Goal: Task Accomplishment & Management: Use online tool/utility

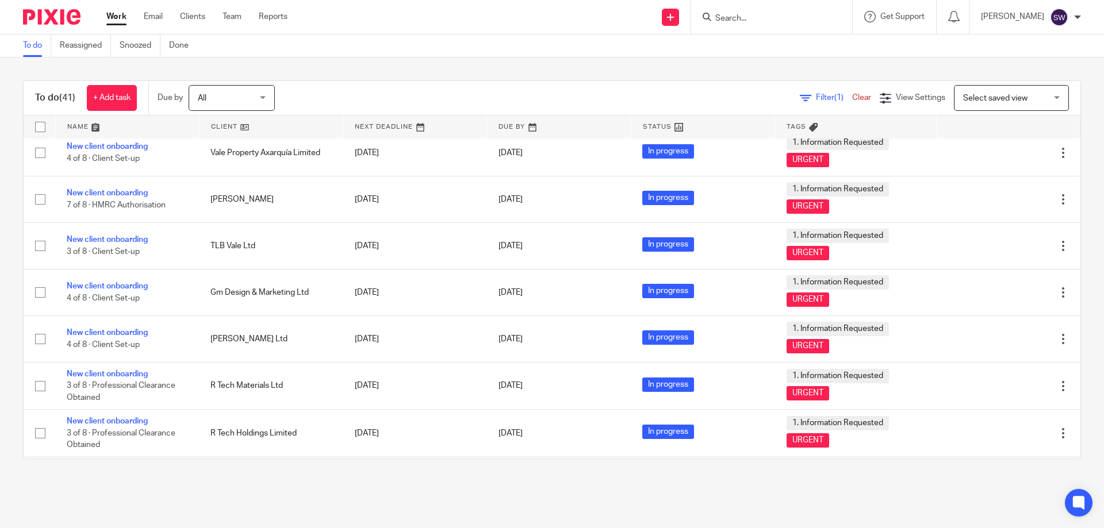
scroll to position [1380, 0]
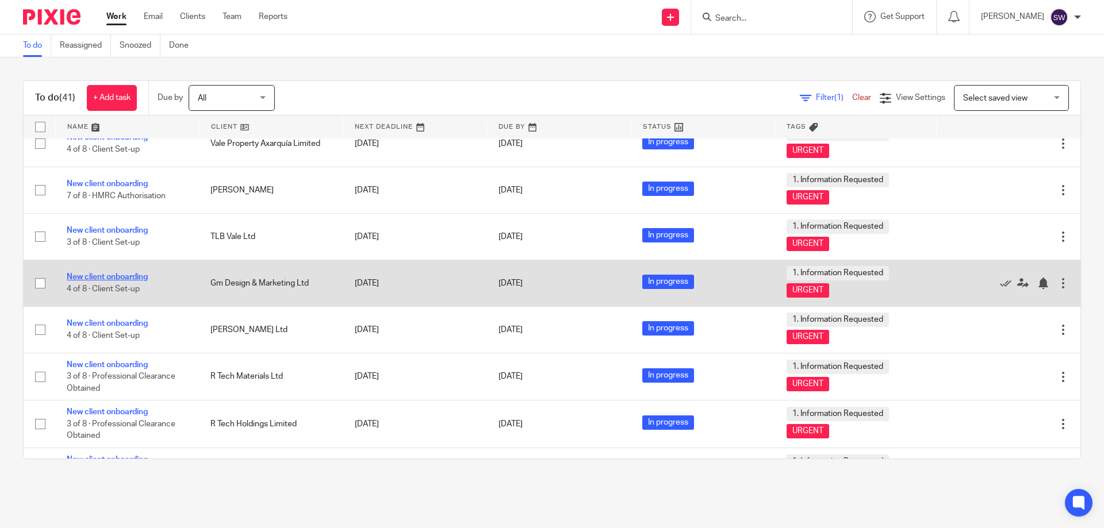
click at [121, 273] on link "New client onboarding" at bounding box center [107, 277] width 81 height 8
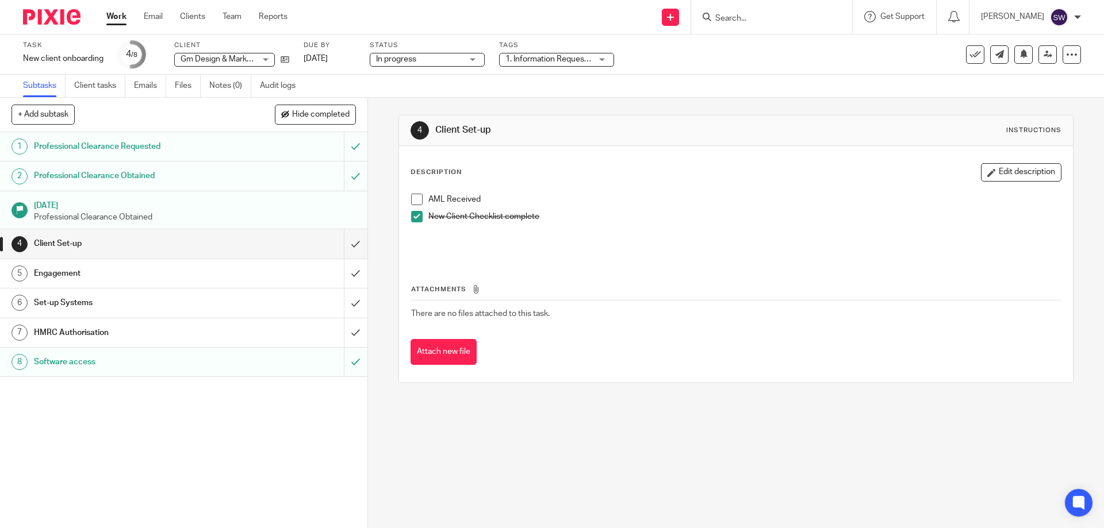
drag, startPoint x: 136, startPoint y: 278, endPoint x: 155, endPoint y: 278, distance: 19.6
click at [136, 277] on h1 "Engagement" at bounding box center [133, 273] width 199 height 17
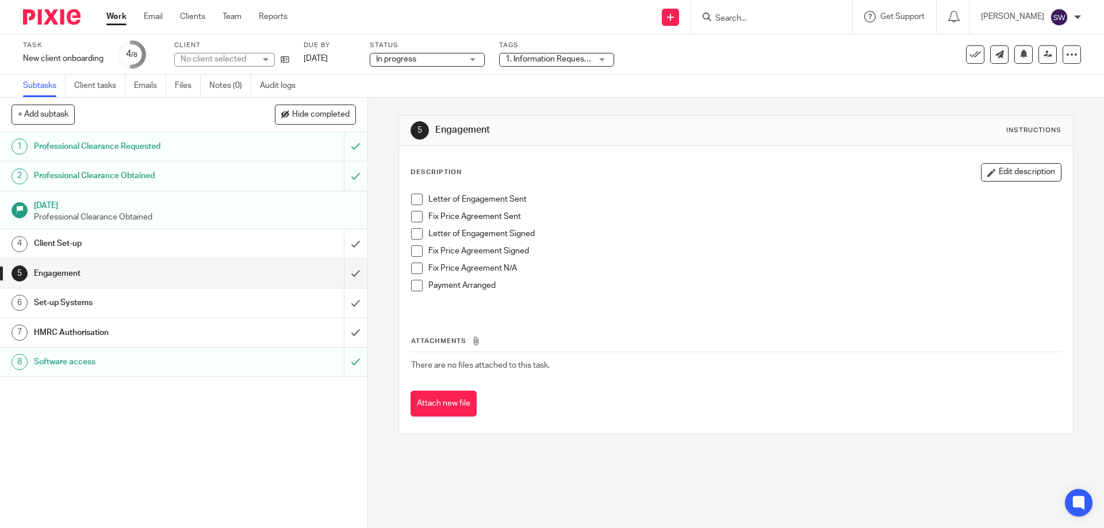
drag, startPoint x: 413, startPoint y: 199, endPoint x: 418, endPoint y: 218, distance: 19.5
click at [413, 199] on span at bounding box center [416, 199] width 11 height 11
click at [414, 231] on span at bounding box center [416, 233] width 11 height 11
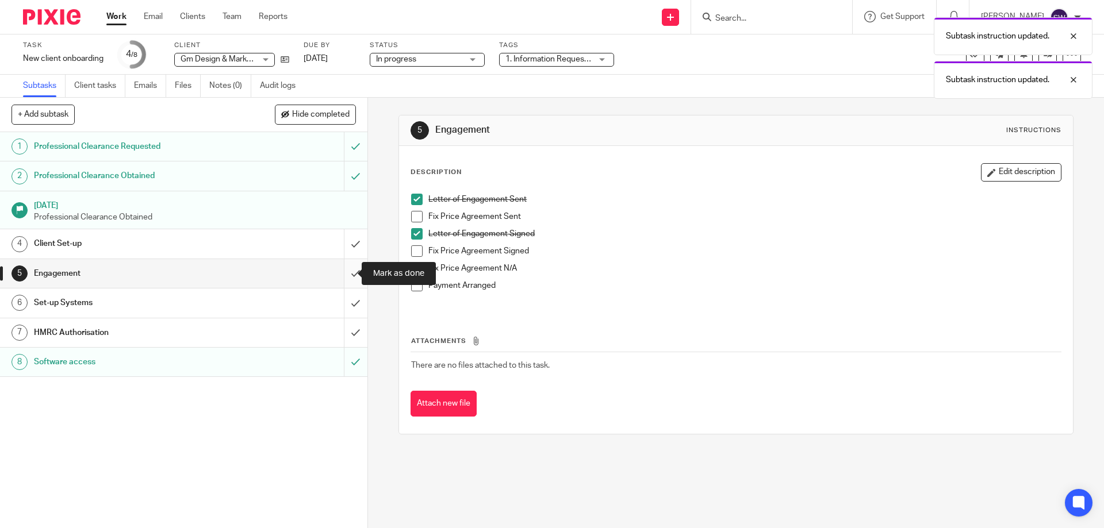
click at [340, 273] on input "submit" at bounding box center [183, 273] width 367 height 29
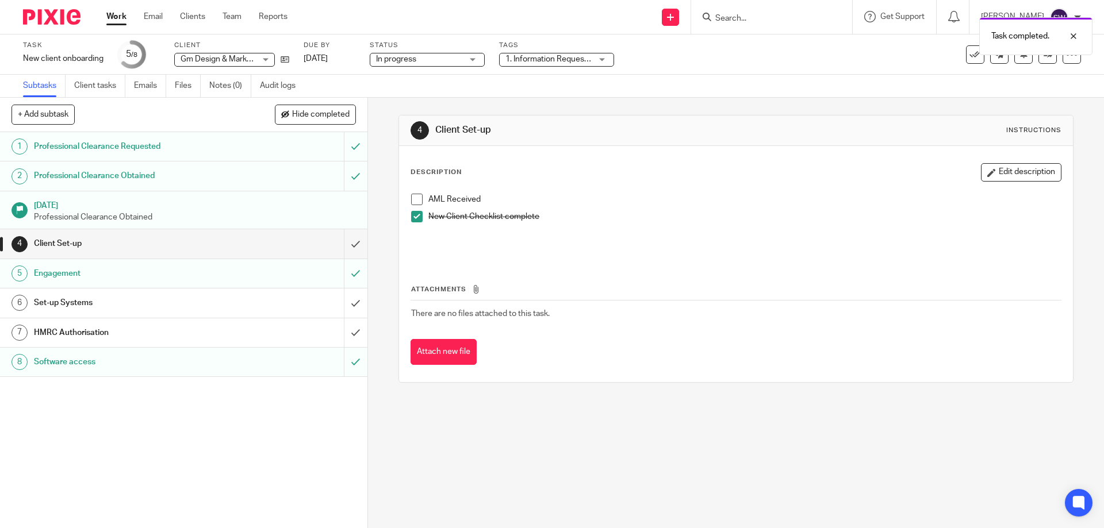
click at [155, 307] on h1 "Set-up Systems" at bounding box center [133, 302] width 199 height 17
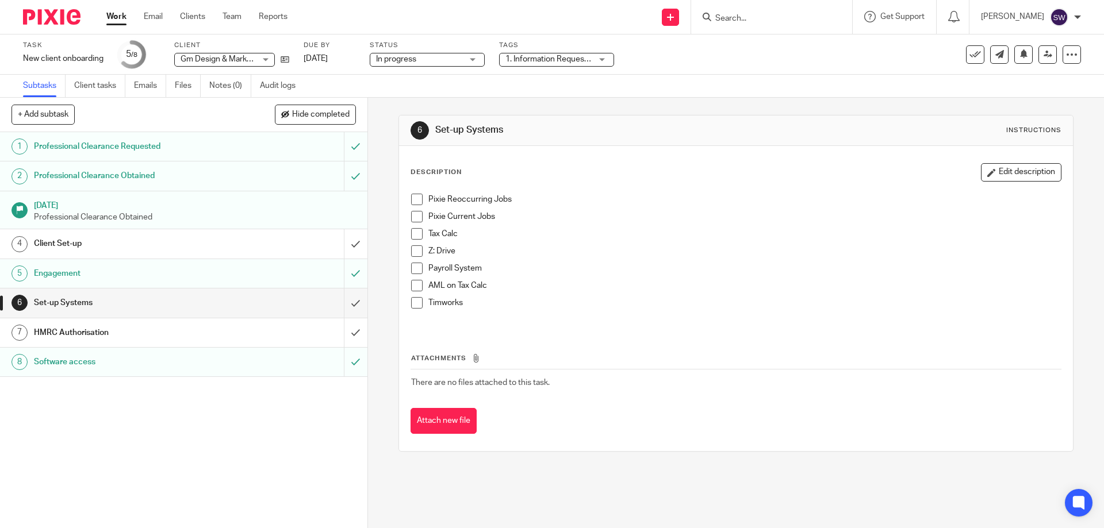
click at [117, 16] on link "Work" at bounding box center [116, 16] width 20 height 11
